Goal: Task Accomplishment & Management: Use online tool/utility

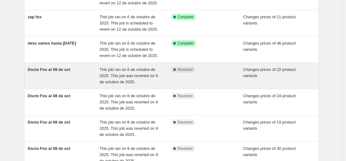
scroll to position [124, 0]
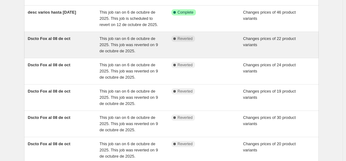
click at [82, 41] on div "Dscto Fox al 08 de oct" at bounding box center [64, 45] width 72 height 19
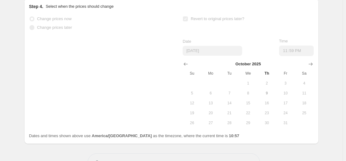
scroll to position [498, 0]
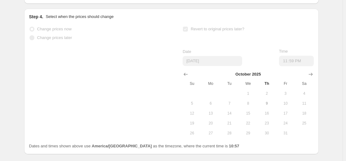
click at [269, 108] on button "9" at bounding box center [266, 104] width 19 height 10
click at [248, 108] on button "8" at bounding box center [248, 104] width 19 height 10
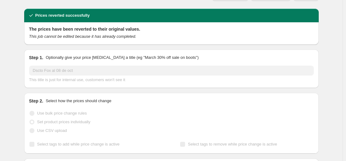
scroll to position [0, 0]
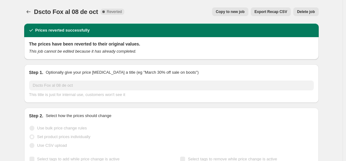
click at [238, 11] on span "Copy to new job" at bounding box center [230, 11] width 29 height 5
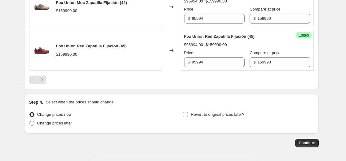
scroll to position [1063, 0]
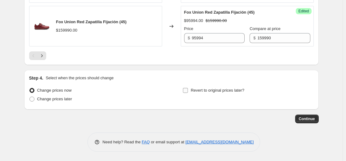
click at [192, 92] on label "Revert to original prices later?" at bounding box center [214, 90] width 62 height 9
click at [188, 92] on input "Revert to original prices later?" at bounding box center [185, 90] width 5 height 5
checkbox input "true"
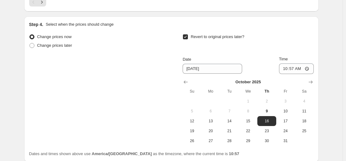
scroll to position [1125, 0]
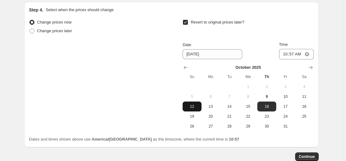
click at [195, 109] on span "12" at bounding box center [192, 106] width 14 height 5
type input "[DATE]"
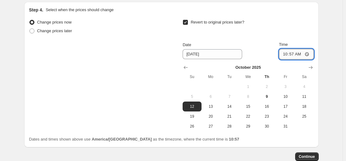
click at [294, 60] on input "10:57" at bounding box center [296, 54] width 35 height 11
type input "23:59"
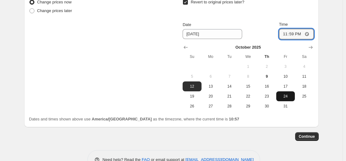
scroll to position [1156, 0]
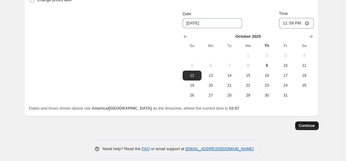
click at [309, 128] on button "Continue" at bounding box center [307, 126] width 24 height 9
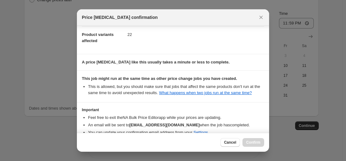
scroll to position [67, 0]
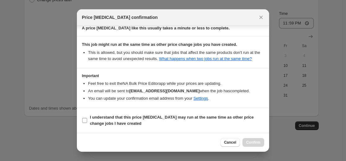
click at [101, 118] on b "I understand that this price [MEDICAL_DATA] may run at the same time as other p…" at bounding box center [172, 120] width 164 height 11
click at [87, 118] on input "I understand that this price [MEDICAL_DATA] may run at the same time as other p…" at bounding box center [84, 120] width 5 height 5
checkbox input "true"
click at [251, 144] on span "Confirm" at bounding box center [253, 142] width 14 height 5
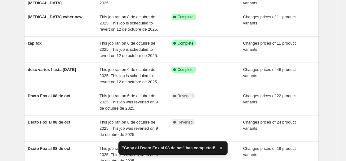
scroll to position [124, 0]
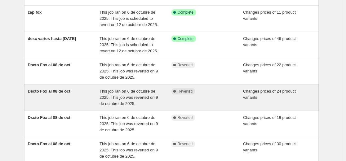
click at [72, 90] on div "Dscto Fox al 08 de oct" at bounding box center [64, 97] width 72 height 19
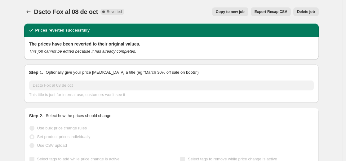
click at [235, 11] on span "Copy to new job" at bounding box center [230, 11] width 29 height 5
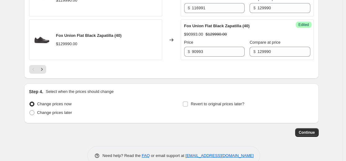
scroll to position [1051, 0]
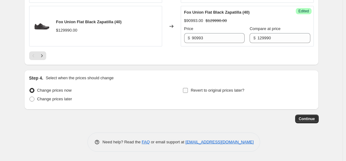
click at [214, 92] on span "Revert to original prices later?" at bounding box center [218, 90] width 54 height 5
click at [188, 92] on input "Revert to original prices later?" at bounding box center [185, 90] width 5 height 5
checkbox input "true"
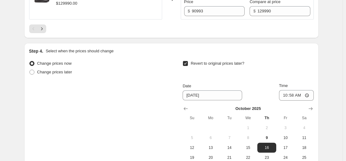
scroll to position [1113, 0]
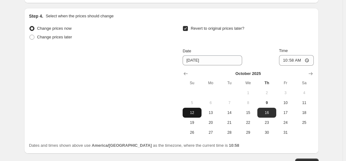
click at [194, 111] on span "12" at bounding box center [192, 112] width 14 height 5
type input "[DATE]"
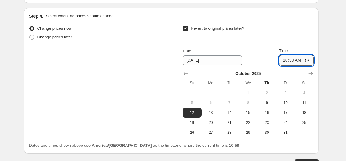
click at [293, 61] on input "10:58" at bounding box center [296, 60] width 35 height 11
type input "23:59"
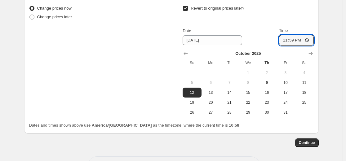
scroll to position [1144, 0]
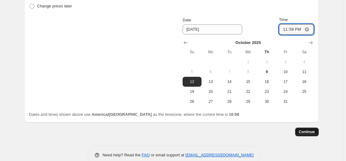
click at [313, 129] on button "Continue" at bounding box center [307, 132] width 24 height 9
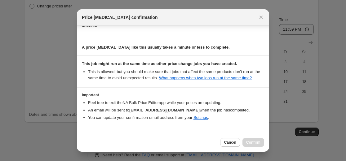
scroll to position [67, 0]
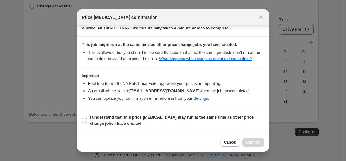
click at [159, 117] on b "I understand that this price [MEDICAL_DATA] may run at the same time as other p…" at bounding box center [172, 120] width 164 height 11
click at [87, 118] on input "I understand that this price [MEDICAL_DATA] may run at the same time as other p…" at bounding box center [84, 120] width 5 height 5
checkbox input "true"
click at [245, 144] on button "Confirm" at bounding box center [253, 142] width 22 height 9
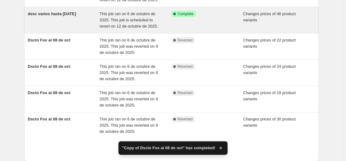
scroll to position [186, 0]
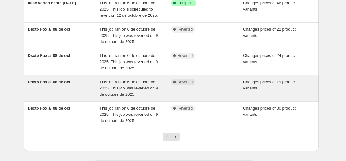
click at [74, 85] on div "Dscto Fox al 08 de oct" at bounding box center [64, 88] width 72 height 19
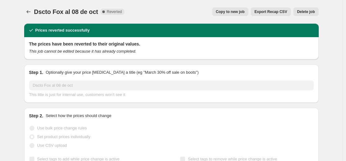
click at [228, 14] on span "Copy to new job" at bounding box center [230, 11] width 29 height 5
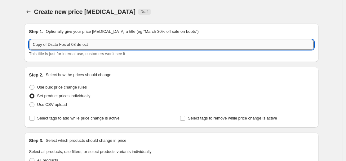
click at [75, 45] on input "Copy of Dscto Fox al 08 de oct" at bounding box center [171, 45] width 285 height 10
drag, startPoint x: 61, startPoint y: 44, endPoint x: -10, endPoint y: 44, distance: 71.0
click at [0, 44] on html "Home Settings Plans Skip to content Create new price [MEDICAL_DATA]. This page …" at bounding box center [173, 80] width 346 height 161
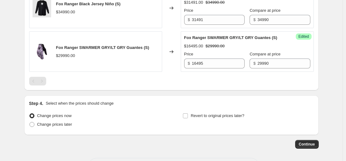
scroll to position [1032, 0]
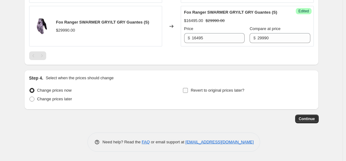
type input "Dscto Fox al 12 de oct"
click at [213, 92] on span "Revert to original prices later?" at bounding box center [218, 90] width 54 height 5
click at [188, 92] on input "Revert to original prices later?" at bounding box center [185, 90] width 5 height 5
checkbox input "true"
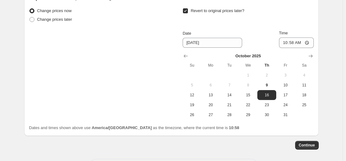
scroll to position [1125, 0]
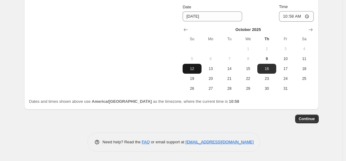
click at [196, 74] on button "12" at bounding box center [192, 69] width 19 height 10
type input "[DATE]"
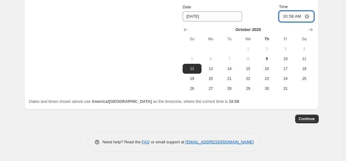
click at [293, 22] on input "10:58" at bounding box center [296, 16] width 35 height 11
type input "23:59"
click at [315, 123] on button "Continue" at bounding box center [307, 119] width 24 height 9
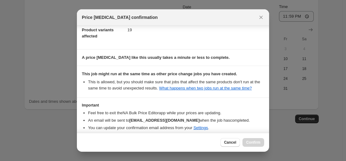
scroll to position [67, 0]
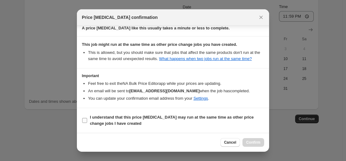
click at [152, 117] on b "I understand that this price [MEDICAL_DATA] may run at the same time as other p…" at bounding box center [172, 120] width 164 height 11
click at [87, 118] on input "I understand that this price [MEDICAL_DATA] may run at the same time as other p…" at bounding box center [84, 120] width 5 height 5
checkbox input "true"
click at [257, 143] on span "Confirm" at bounding box center [253, 142] width 14 height 5
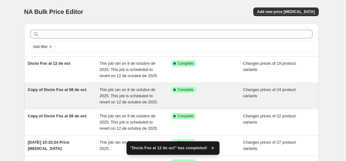
click at [73, 90] on span "Copy of Dscto Fox al 08 de oct" at bounding box center [57, 89] width 59 height 5
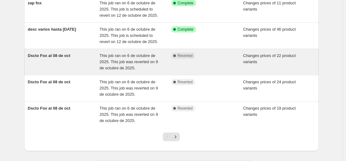
scroll to position [214, 0]
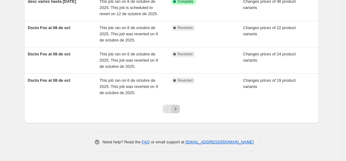
click at [176, 109] on icon "Next" at bounding box center [175, 109] width 6 height 6
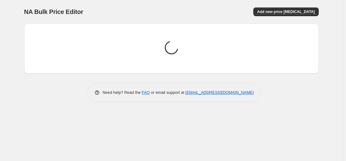
scroll to position [0, 0]
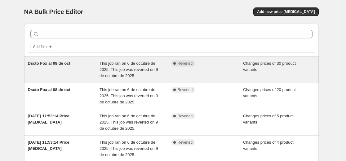
click at [69, 76] on div "Dscto Fox al 08 de oct" at bounding box center [64, 69] width 72 height 19
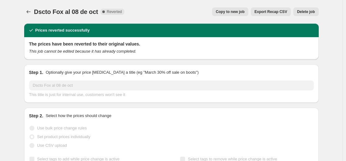
click at [242, 13] on span "Copy to new job" at bounding box center [230, 11] width 29 height 5
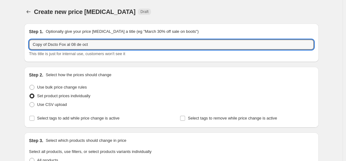
drag, startPoint x: 48, startPoint y: 45, endPoint x: -58, endPoint y: 45, distance: 106.6
click at [0, 45] on html "Home Settings Plans Skip to content Create new price [MEDICAL_DATA]. This page …" at bounding box center [173, 80] width 346 height 161
click at [61, 46] on input "Dscto Fox al 08 de oct" at bounding box center [171, 45] width 285 height 10
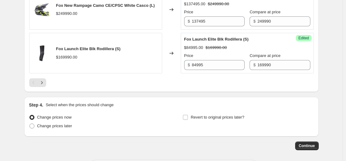
scroll to position [1100, 0]
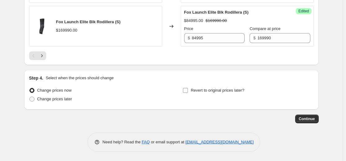
type input "Dscto Fox al 12 de oct"
click at [200, 90] on span "Revert to original prices later?" at bounding box center [218, 90] width 54 height 5
click at [188, 90] on input "Revert to original prices later?" at bounding box center [185, 90] width 5 height 5
checkbox input "true"
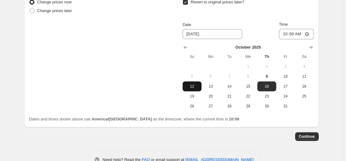
scroll to position [1206, 0]
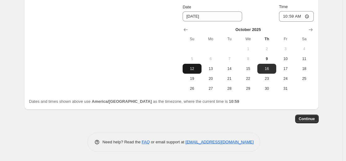
click at [194, 69] on span "12" at bounding box center [192, 68] width 14 height 5
type input "[DATE]"
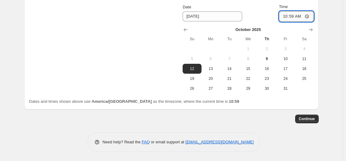
click at [295, 15] on input "10:59" at bounding box center [296, 16] width 35 height 11
type input "23:59"
click at [311, 120] on span "Continue" at bounding box center [307, 119] width 16 height 5
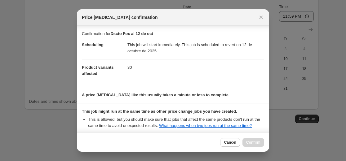
scroll to position [67, 0]
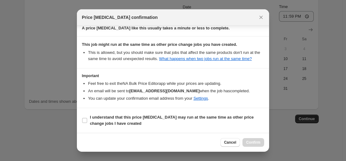
drag, startPoint x: 144, startPoint y: 120, endPoint x: 197, endPoint y: 130, distance: 53.9
click at [144, 120] on b "I understand that this price [MEDICAL_DATA] may run at the same time as other p…" at bounding box center [172, 120] width 164 height 11
click at [87, 120] on input "I understand that this price [MEDICAL_DATA] may run at the same time as other p…" at bounding box center [84, 120] width 5 height 5
checkbox input "true"
click at [256, 143] on span "Confirm" at bounding box center [253, 142] width 14 height 5
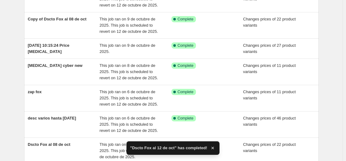
scroll to position [214, 0]
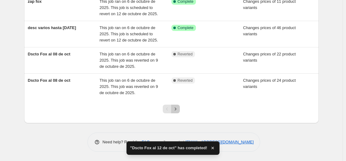
click at [176, 109] on icon "Next" at bounding box center [175, 109] width 6 height 6
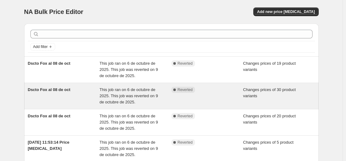
scroll to position [31, 0]
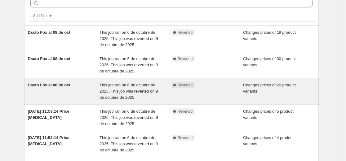
click at [69, 92] on div "Dscto Fox al 08 de oct" at bounding box center [64, 91] width 72 height 19
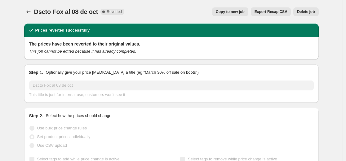
click at [233, 11] on span "Copy to new job" at bounding box center [230, 11] width 29 height 5
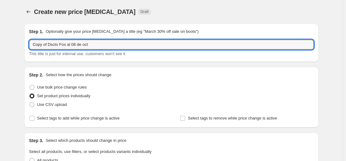
drag, startPoint x: 50, startPoint y: 44, endPoint x: 2, endPoint y: 46, distance: 47.8
click at [61, 46] on input "Dscto Fox al 08 de oct" at bounding box center [171, 45] width 285 height 10
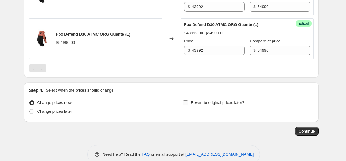
type input "Dscto Fox al 12 de oct"
click at [211, 100] on span "Revert to original prices later?" at bounding box center [218, 102] width 54 height 5
click at [188, 100] on input "Revert to original prices later?" at bounding box center [185, 102] width 5 height 5
checkbox input "true"
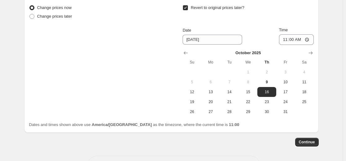
scroll to position [1175, 0]
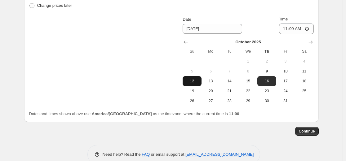
click at [195, 79] on span "12" at bounding box center [192, 81] width 14 height 5
type input "[DATE]"
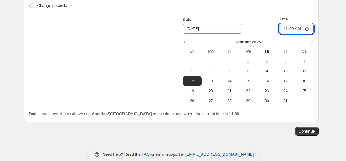
click at [290, 24] on input "11:00" at bounding box center [296, 29] width 35 height 11
type input "23:59"
click at [312, 129] on span "Continue" at bounding box center [307, 131] width 16 height 5
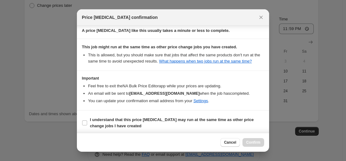
scroll to position [67, 0]
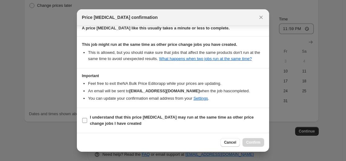
click at [123, 113] on label "I understand that this price [MEDICAL_DATA] may run at the same time as other p…" at bounding box center [173, 120] width 182 height 15
click at [87, 118] on input "I understand that this price [MEDICAL_DATA] may run at the same time as other p…" at bounding box center [84, 120] width 5 height 5
checkbox input "true"
click at [261, 144] on button "Confirm" at bounding box center [253, 142] width 22 height 9
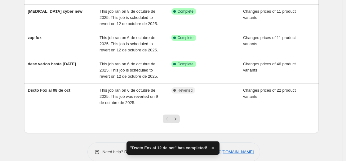
scroll to position [214, 0]
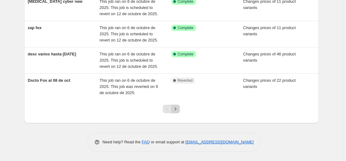
click at [176, 107] on icon "Next" at bounding box center [175, 109] width 6 height 6
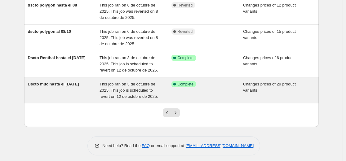
scroll to position [217, 0]
